Goal: Check status: Check status

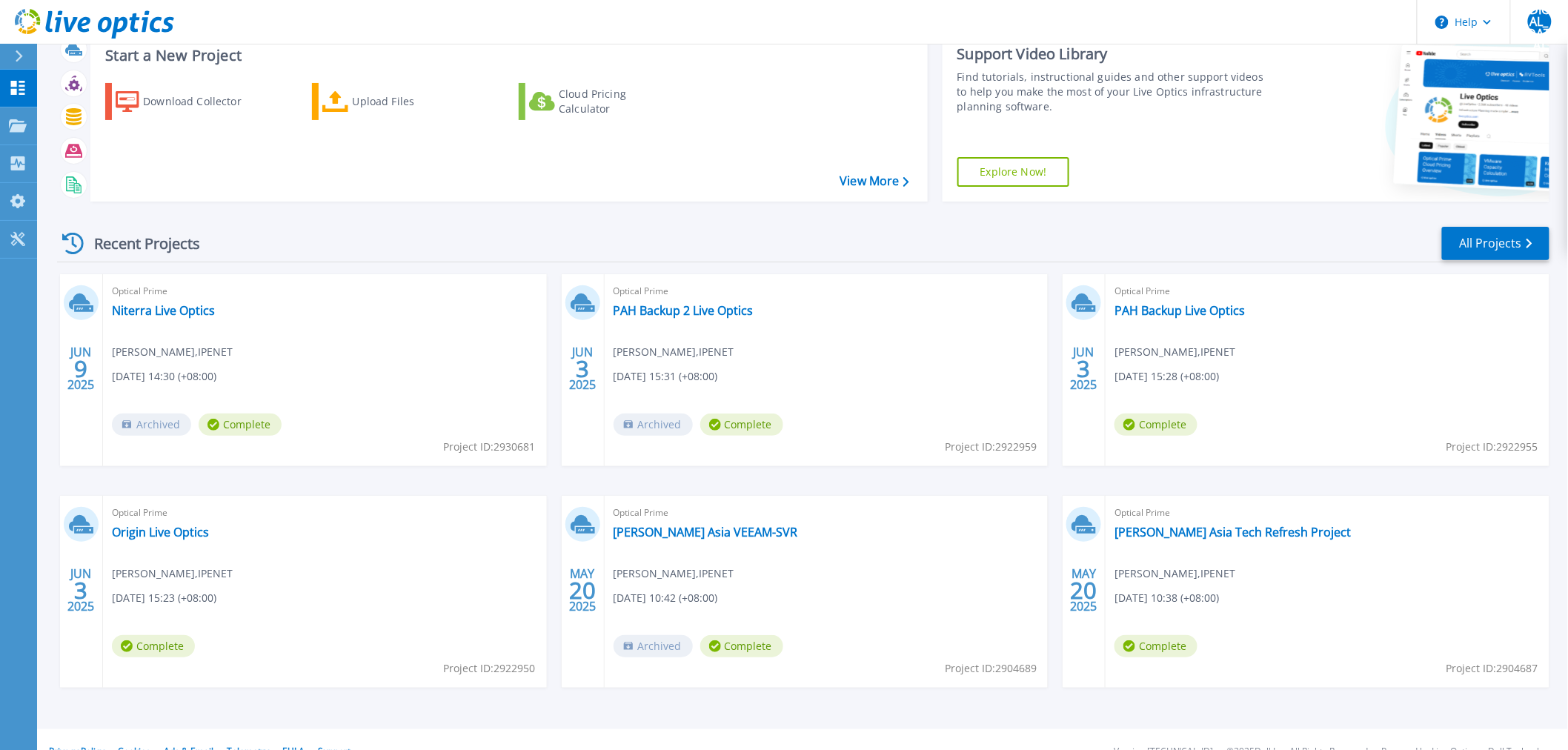
scroll to position [71, 0]
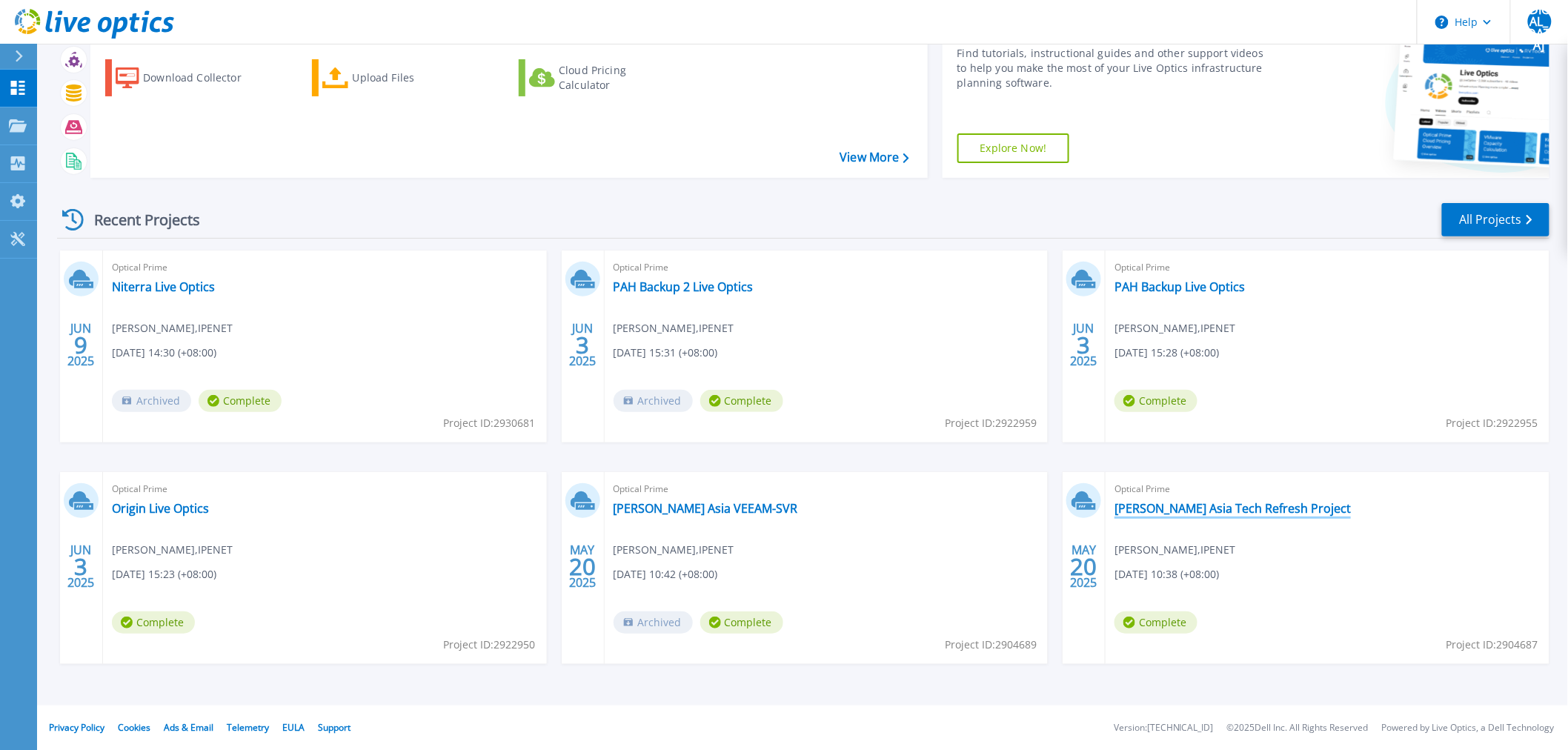
click at [1144, 502] on link "[PERSON_NAME] Asia Tech Refresh Project" at bounding box center [1233, 508] width 236 height 15
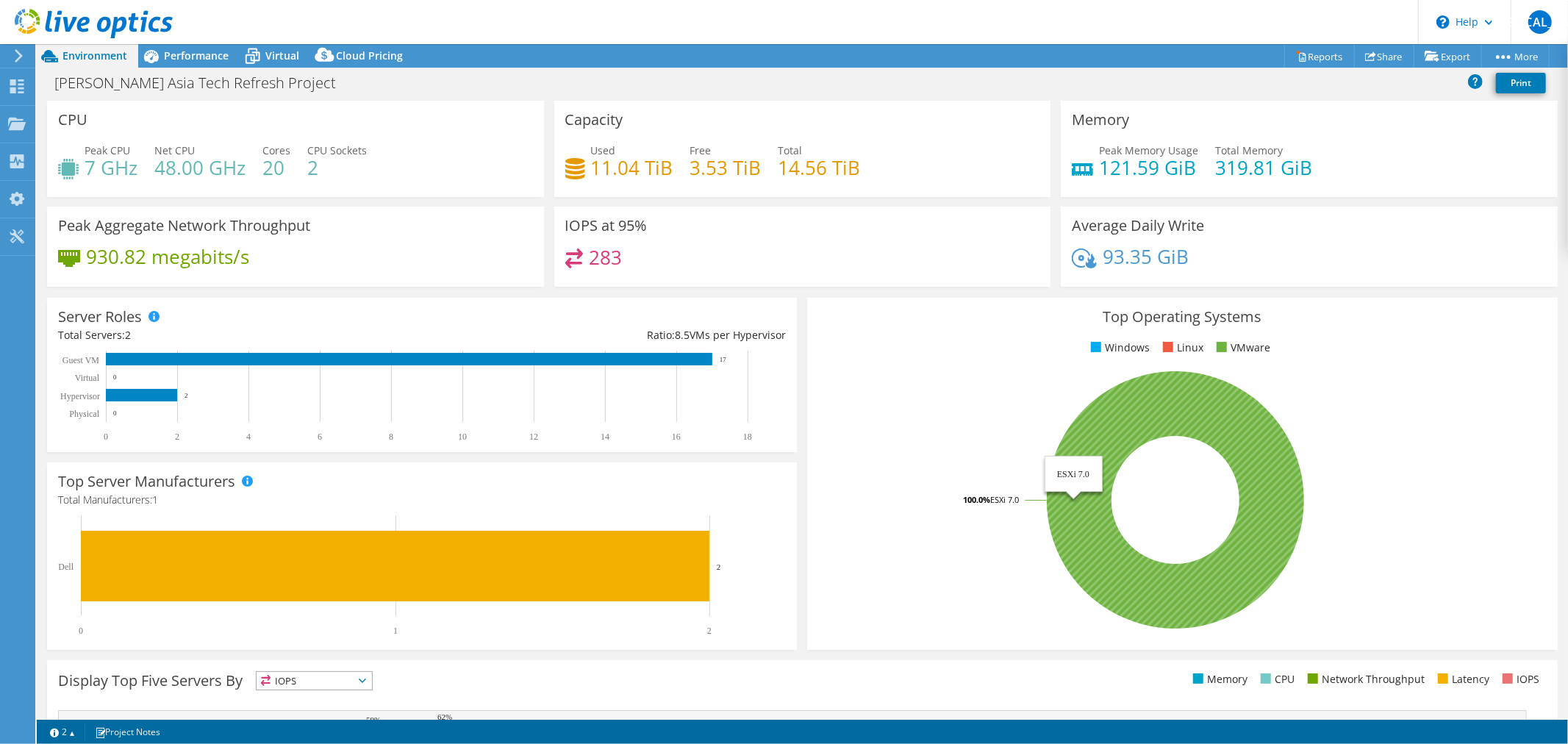
select select "[GEOGRAPHIC_DATA]"
select select "MYR"
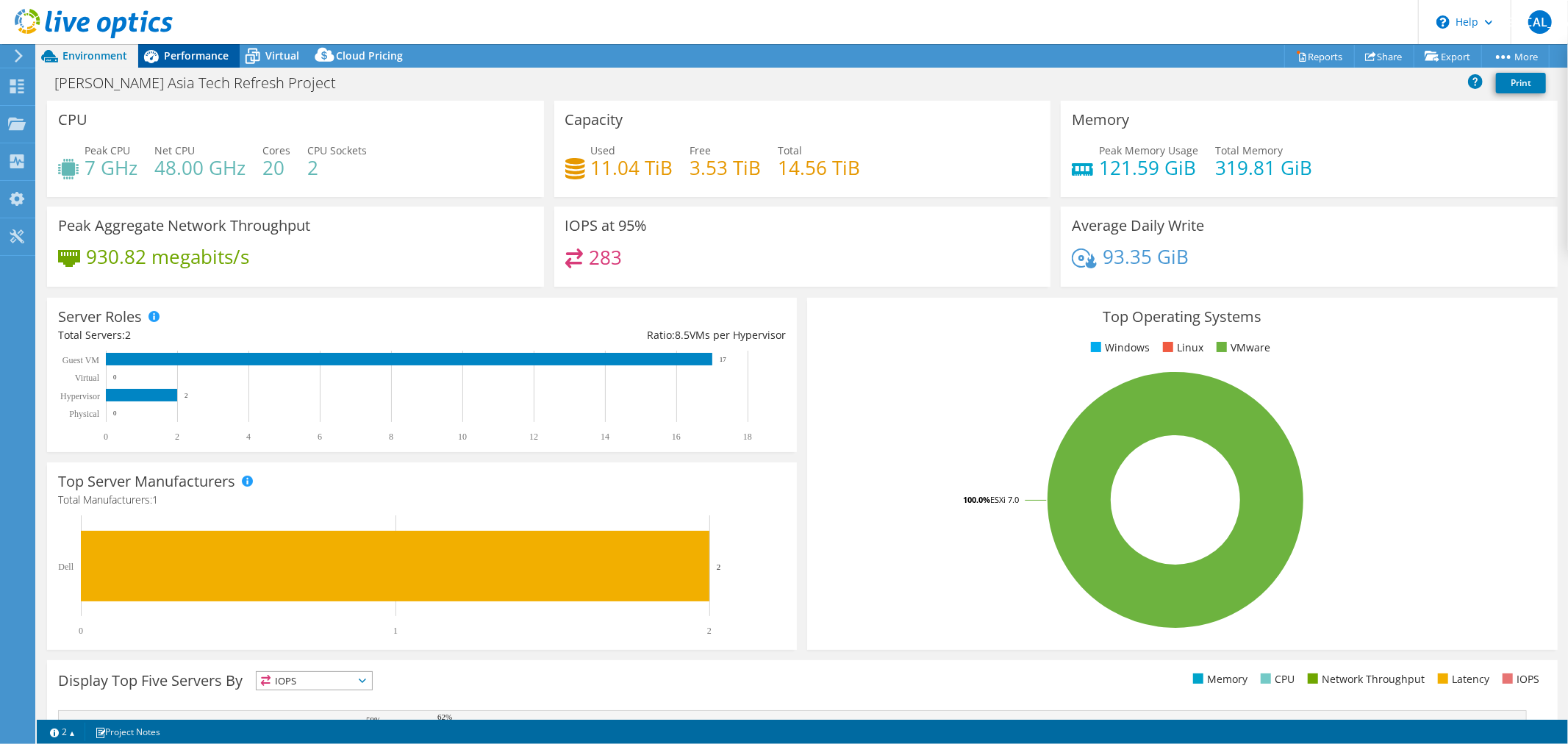
click at [189, 59] on span "Performance" at bounding box center [197, 56] width 65 height 14
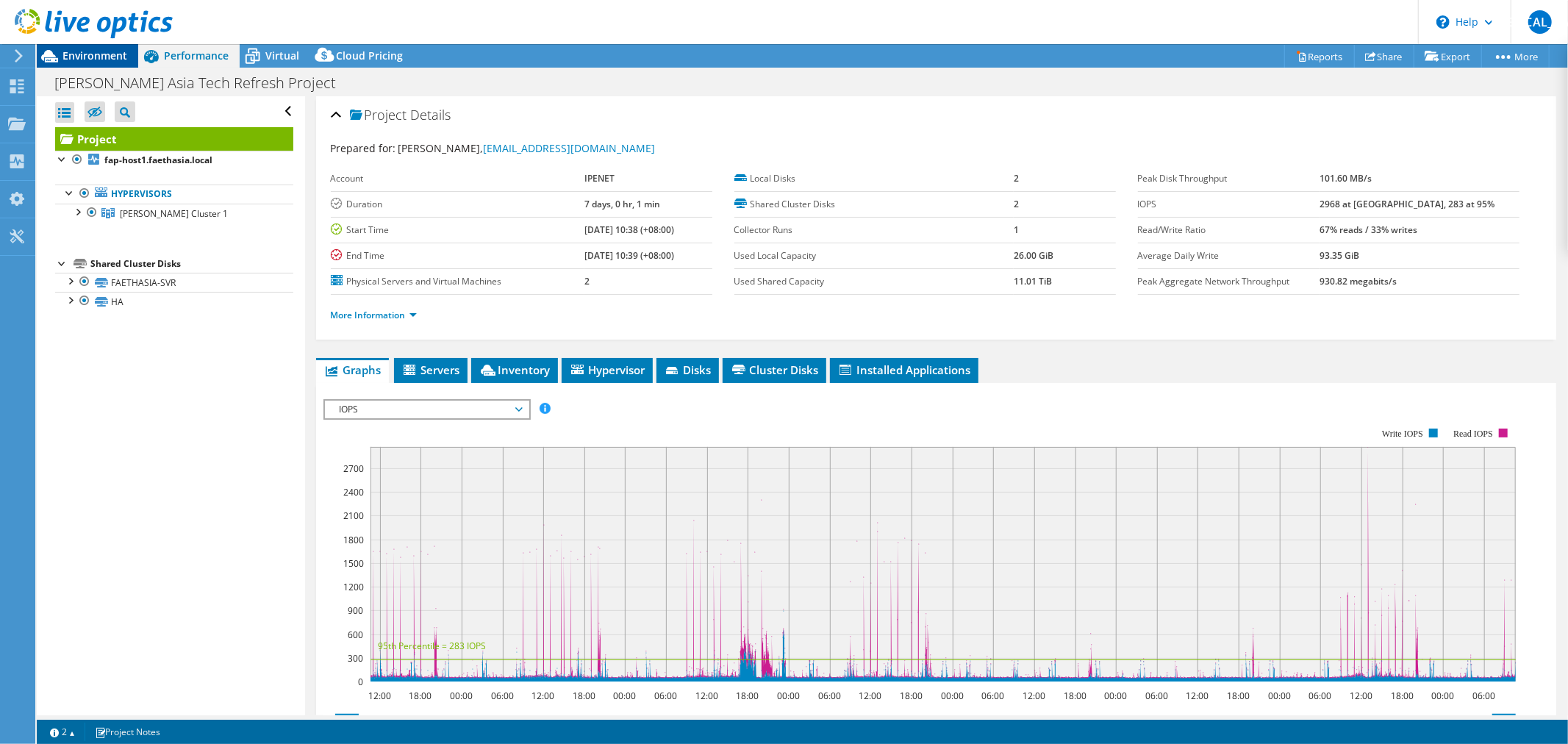
click at [104, 54] on span "Environment" at bounding box center [95, 56] width 65 height 14
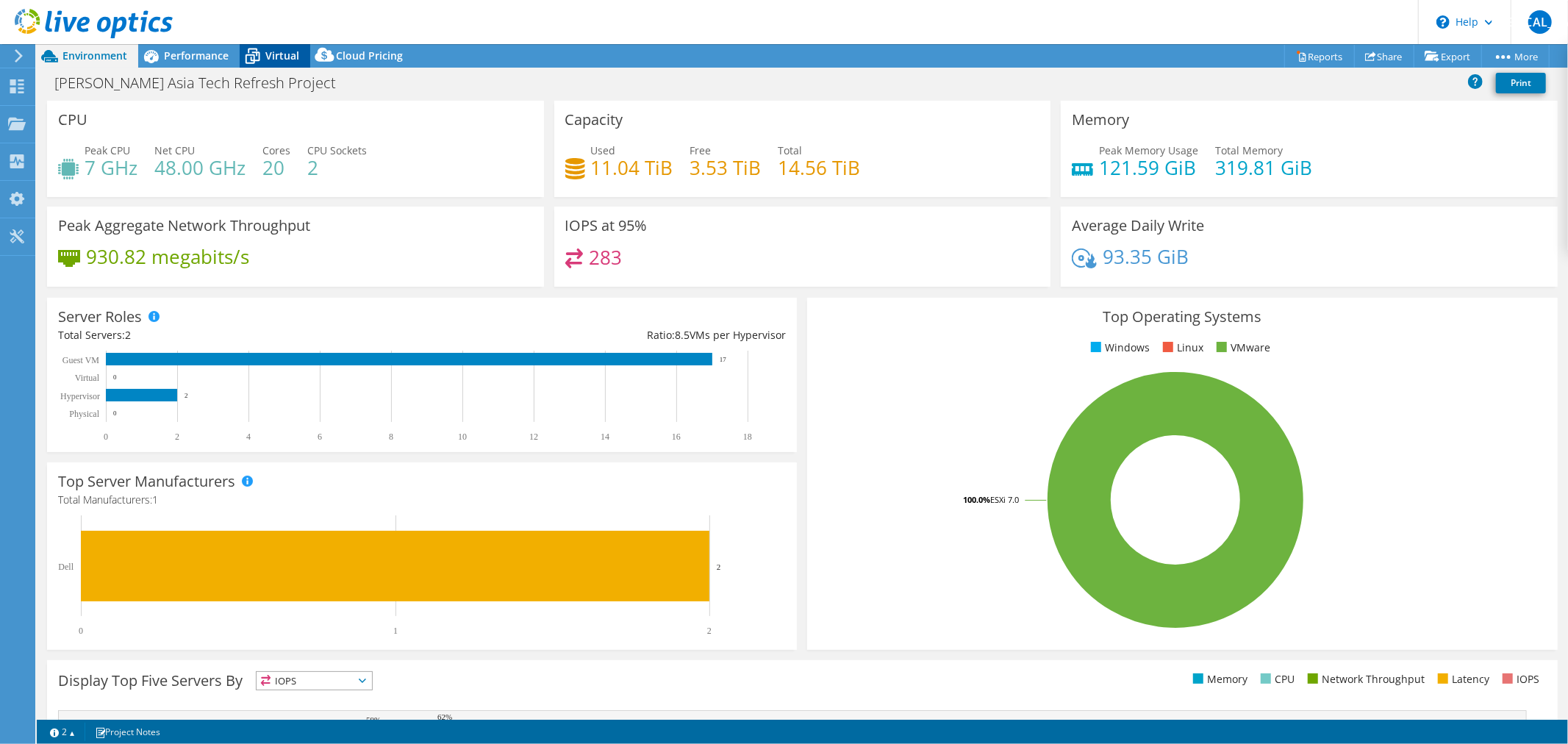
click at [276, 54] on span "Virtual" at bounding box center [282, 56] width 34 height 14
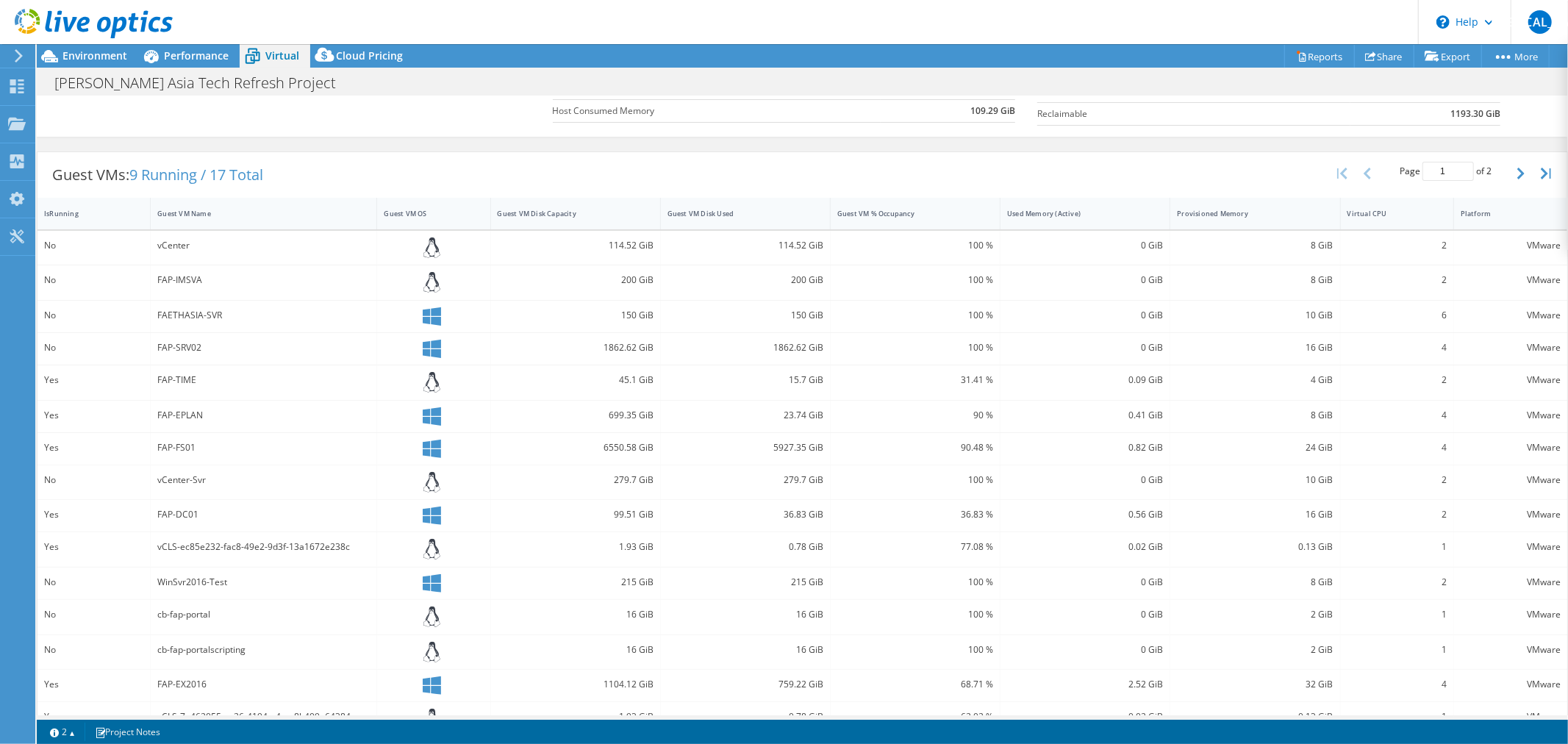
scroll to position [262, 0]
